Goal: Transaction & Acquisition: Download file/media

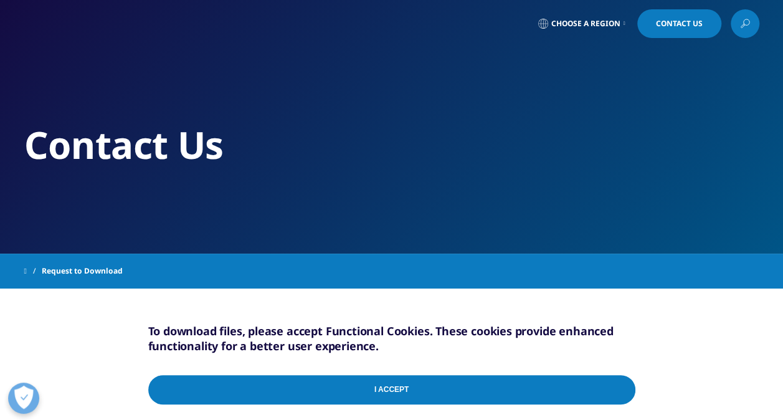
click at [394, 388] on input "I Accept" at bounding box center [391, 389] width 487 height 29
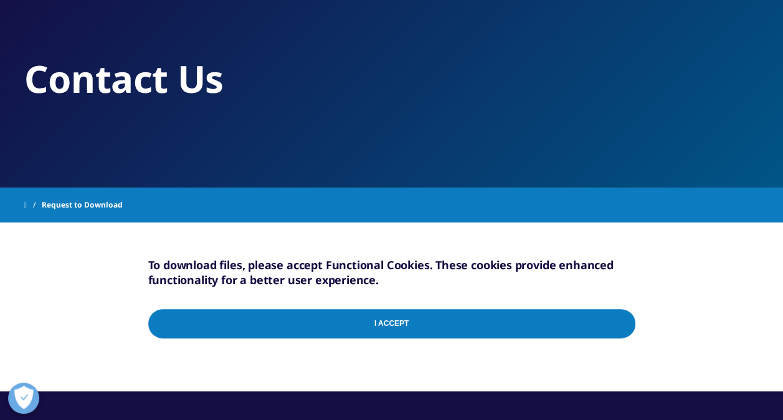
scroll to position [125, 0]
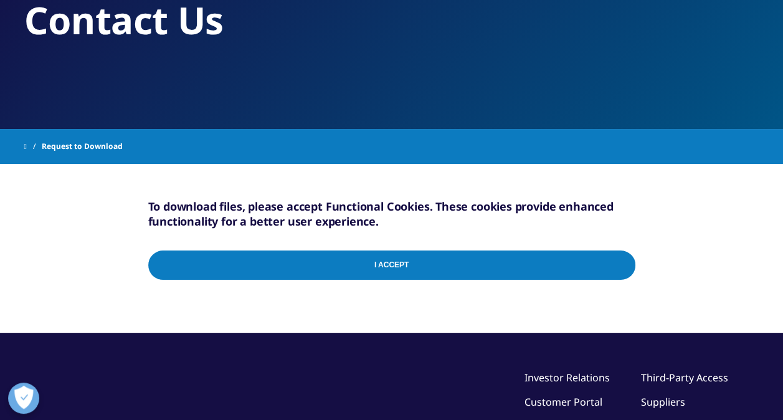
click at [427, 269] on input "I Accept" at bounding box center [391, 265] width 487 height 29
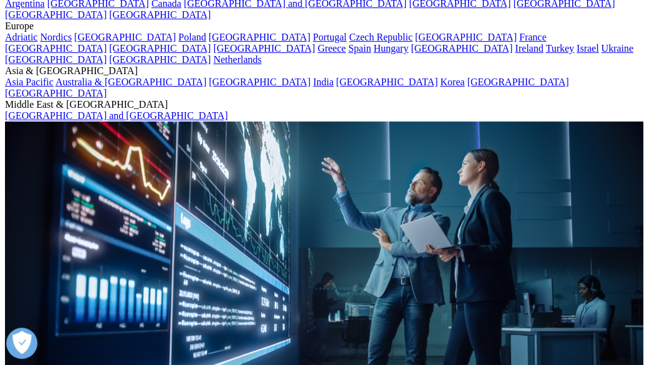
scroll to position [313, 0]
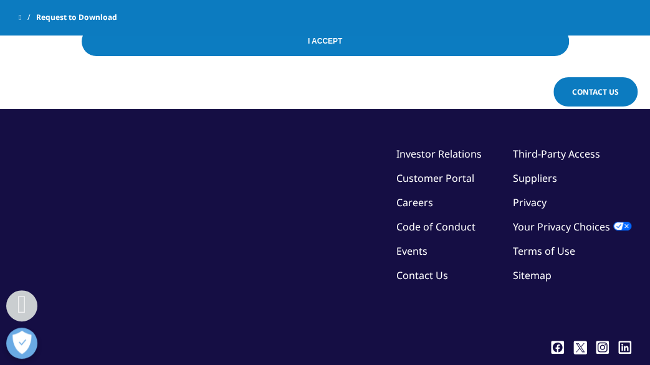
click at [323, 45] on input "I Accept" at bounding box center [325, 41] width 487 height 29
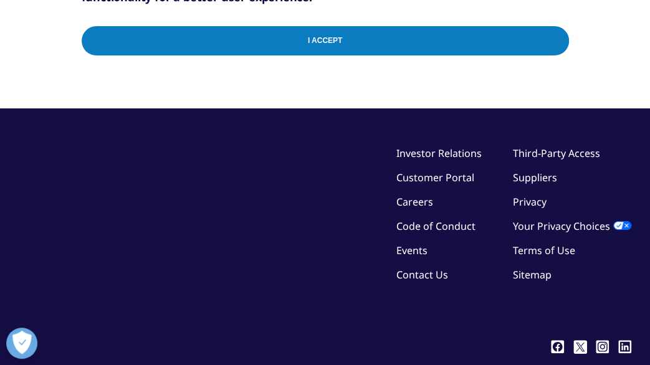
click at [560, 37] on input "I Accept" at bounding box center [325, 40] width 487 height 29
click at [559, 37] on input "I Accept" at bounding box center [325, 40] width 487 height 29
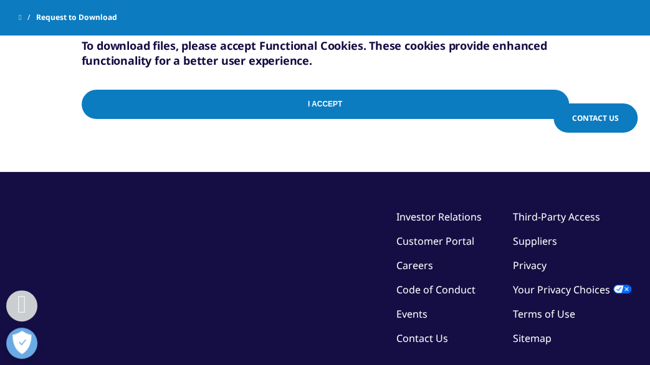
scroll to position [224, 0]
